Goal: Information Seeking & Learning: Learn about a topic

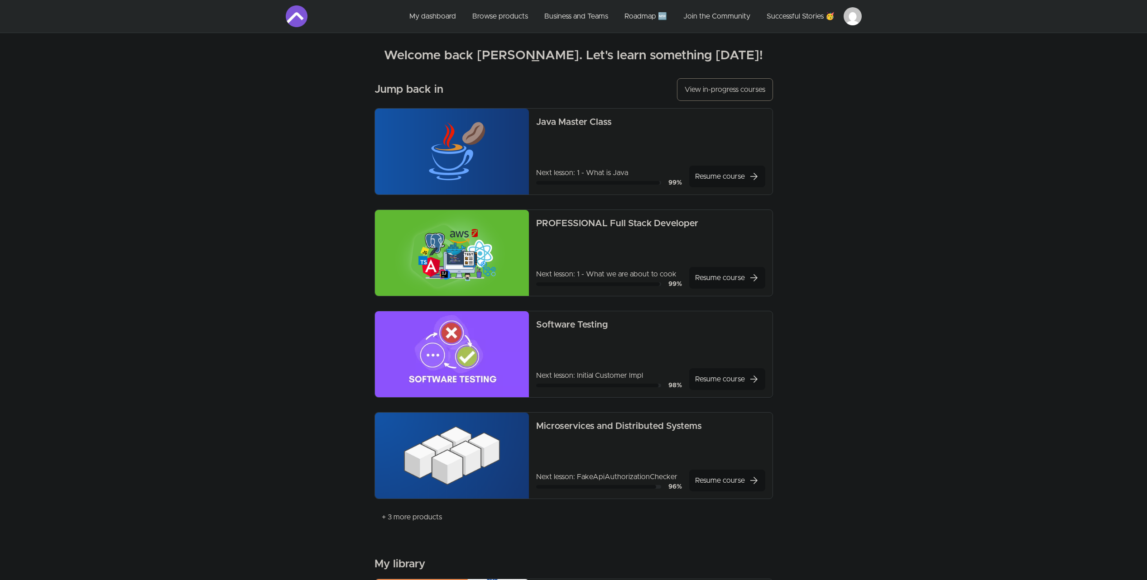
click at [687, 94] on button "View in-progress courses" at bounding box center [725, 89] width 96 height 23
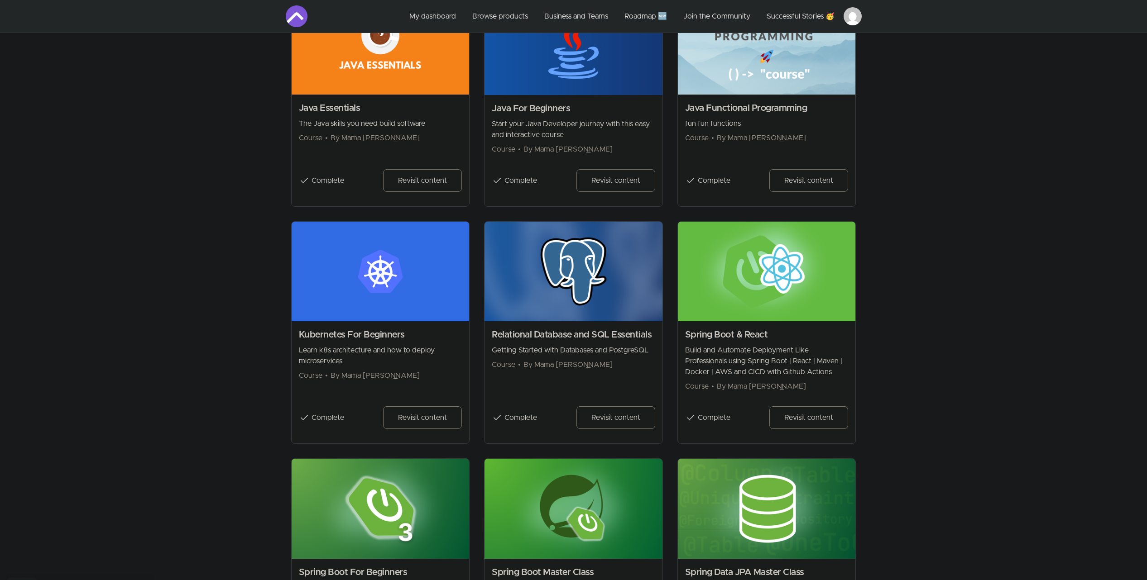
scroll to position [920, 0]
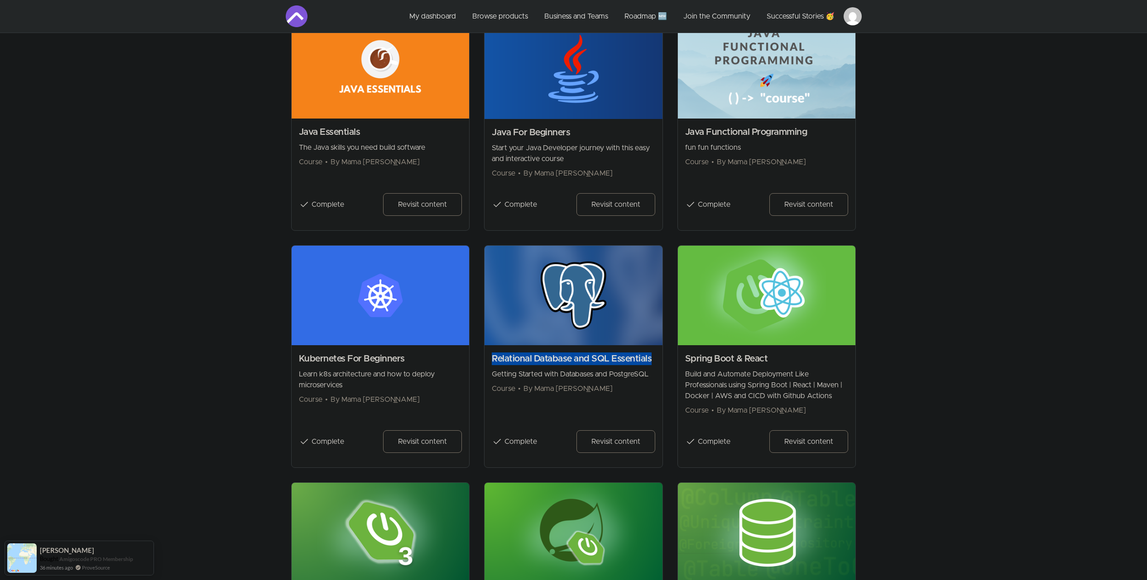
drag, startPoint x: 492, startPoint y: 360, endPoint x: 656, endPoint y: 357, distance: 163.5
click at [656, 357] on div "Relational Database and SQL Essentials Getting Started with Databases and Postg…" at bounding box center [573, 406] width 178 height 122
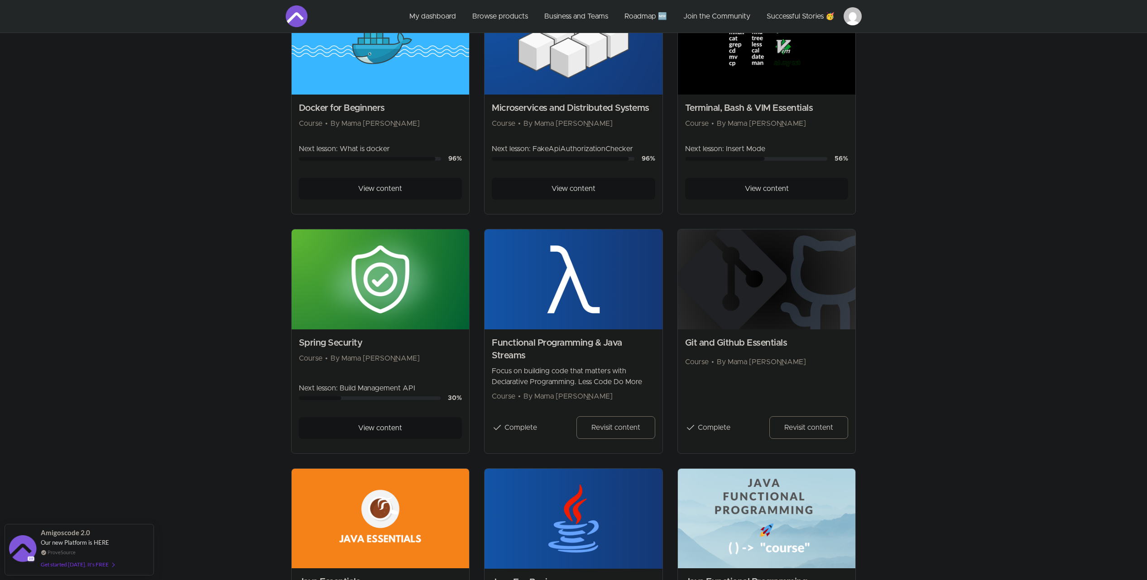
scroll to position [467, 0]
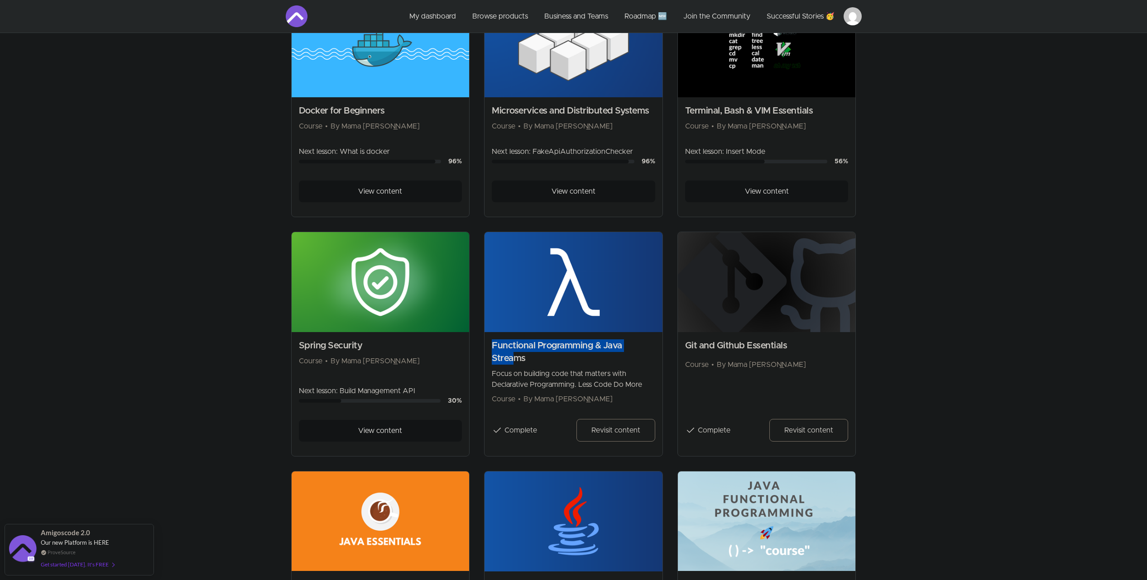
drag, startPoint x: 496, startPoint y: 348, endPoint x: 513, endPoint y: 360, distance: 21.7
click at [513, 360] on h2 "Functional Programming & Java Streams" at bounding box center [573, 352] width 163 height 25
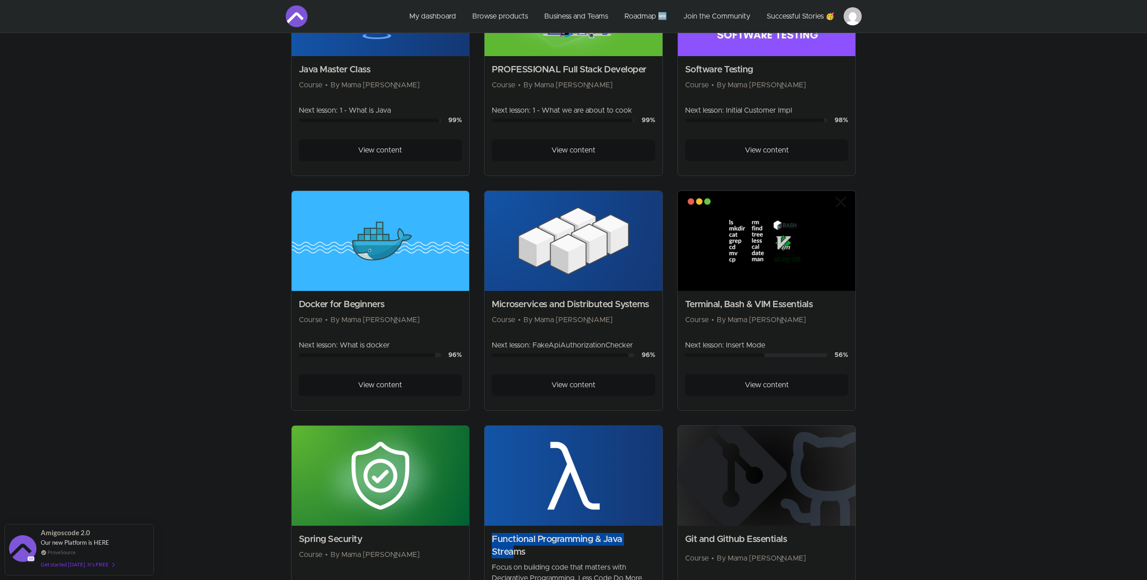
scroll to position [239, 0]
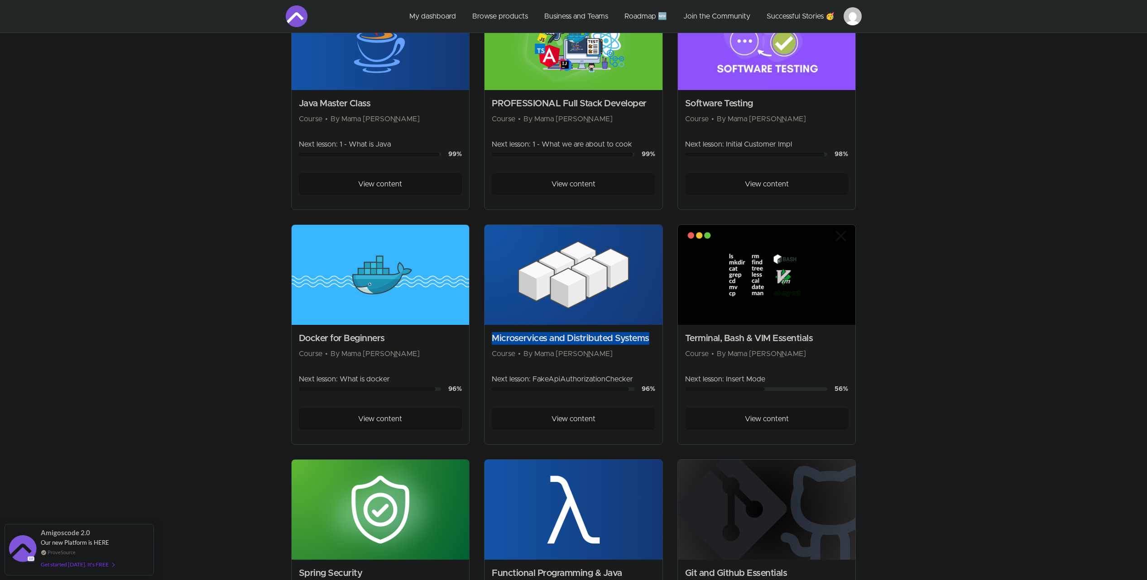
drag, startPoint x: 492, startPoint y: 336, endPoint x: 654, endPoint y: 342, distance: 161.8
click at [654, 342] on h2 "Microservices and Distributed Systems" at bounding box center [573, 338] width 163 height 13
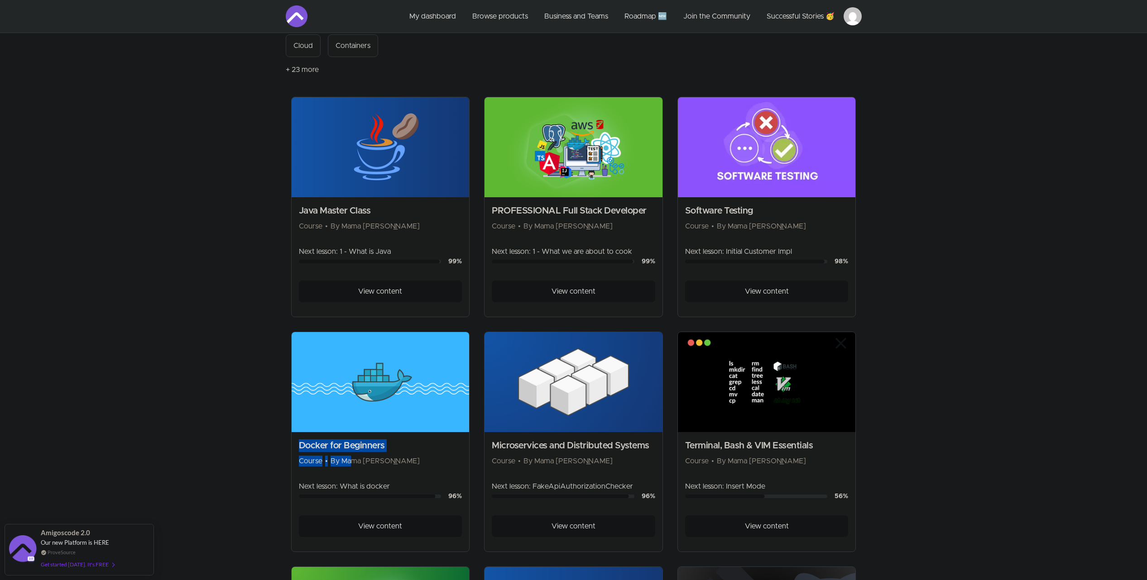
drag, startPoint x: 300, startPoint y: 446, endPoint x: 350, endPoint y: 458, distance: 50.6
click at [350, 458] on div "Docker for Beginners Course • By Mama Samba Braima Nelson" at bounding box center [380, 453] width 163 height 27
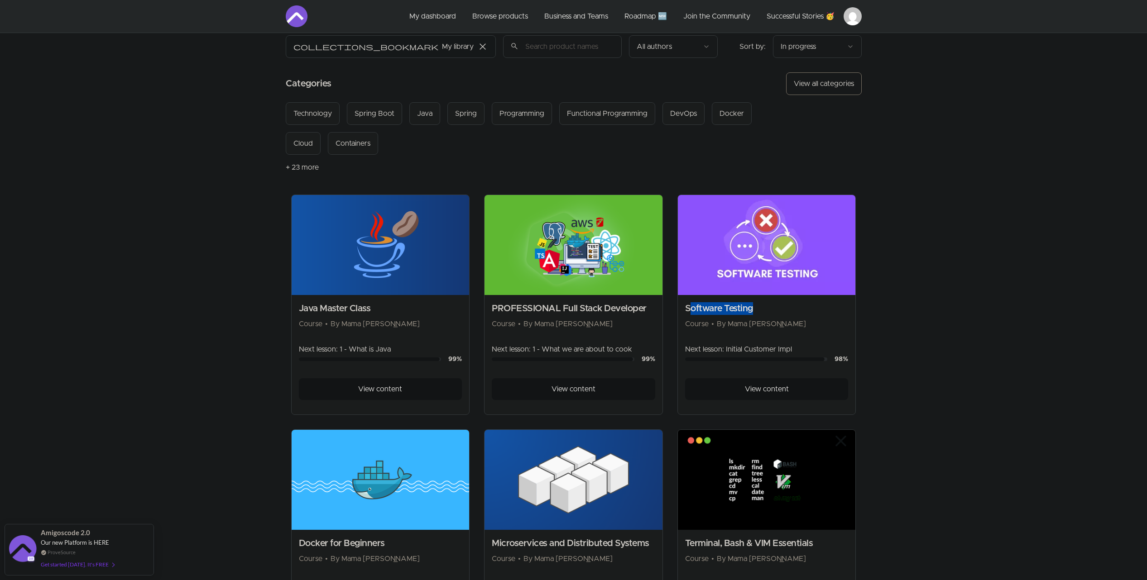
drag, startPoint x: 704, startPoint y: 308, endPoint x: 758, endPoint y: 314, distance: 54.2
click at [759, 313] on h2 "Software Testing" at bounding box center [766, 308] width 163 height 13
drag, startPoint x: 494, startPoint y: 310, endPoint x: 647, endPoint y: 312, distance: 153.1
click at [647, 312] on h2 "PROFESSIONAL Full Stack Developer" at bounding box center [573, 308] width 163 height 13
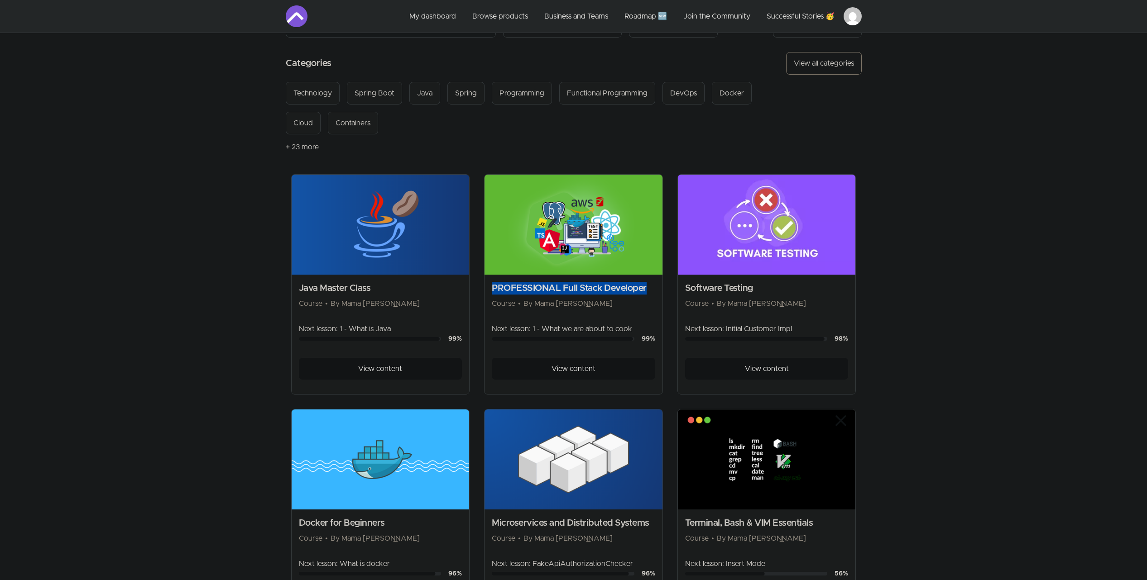
scroll to position [77, 0]
